Goal: Information Seeking & Learning: Learn about a topic

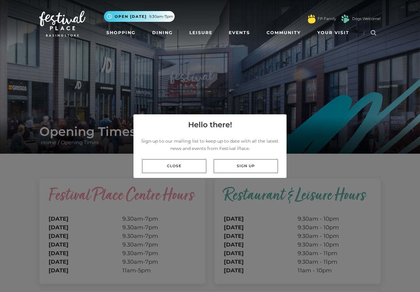
click at [178, 170] on link "Close" at bounding box center [174, 166] width 64 height 14
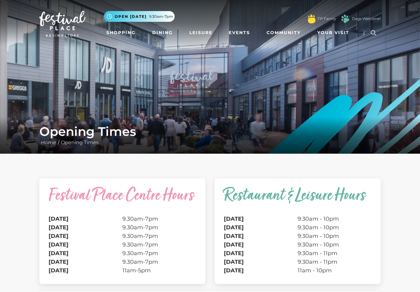
click at [241, 32] on link "Events" at bounding box center [239, 32] width 26 height 11
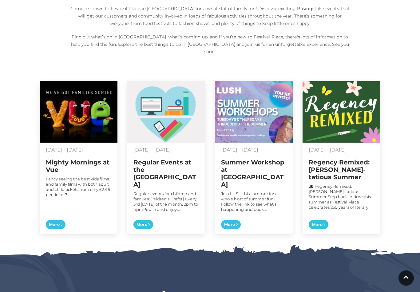
scroll to position [270, 0]
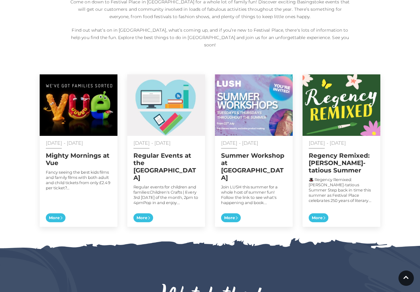
click at [60, 213] on span "More" at bounding box center [56, 217] width 20 height 9
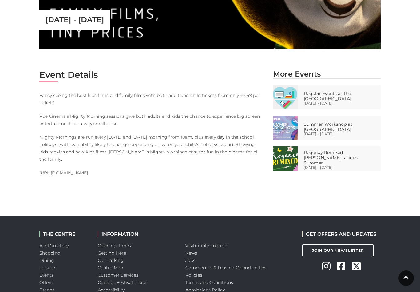
scroll to position [257, 0]
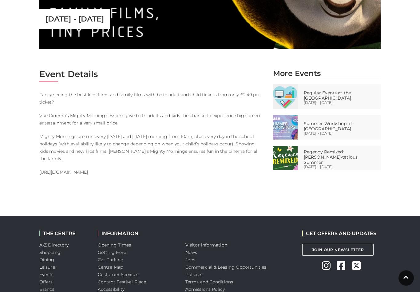
click at [88, 170] on link "https://www.myvue.com/family" at bounding box center [63, 173] width 49 height 6
